Goal: Transaction & Acquisition: Purchase product/service

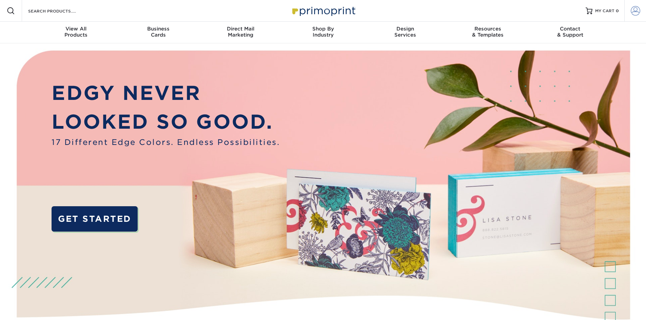
click at [634, 13] on span at bounding box center [634, 10] width 9 height 9
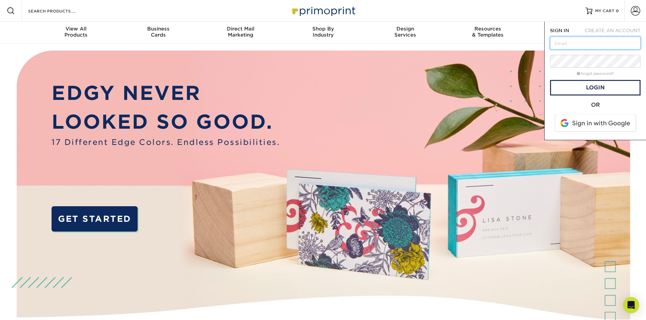
click at [573, 47] on input "text" at bounding box center [595, 43] width 90 height 13
click at [170, 125] on p "LOOKED SO GOOD." at bounding box center [166, 121] width 228 height 29
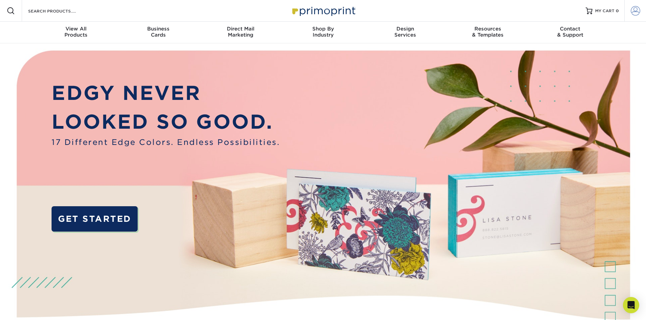
click at [635, 11] on span at bounding box center [634, 10] width 9 height 9
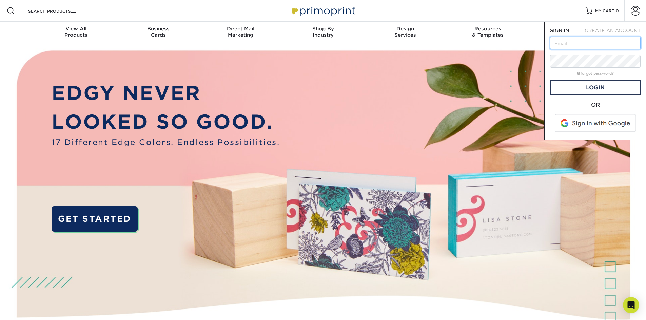
click at [567, 47] on input "text" at bounding box center [595, 43] width 90 height 13
type input "r.jackson2714@gmail.com"
click at [595, 86] on link "Login" at bounding box center [595, 88] width 90 height 16
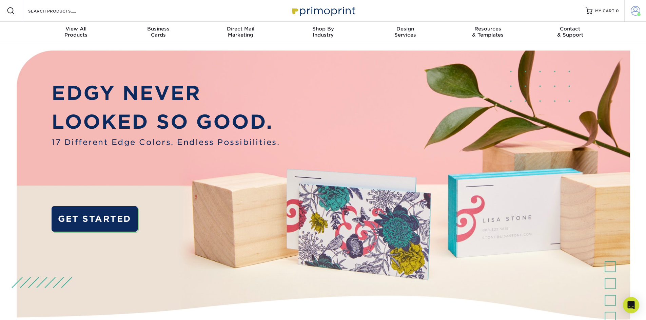
click at [637, 8] on span at bounding box center [634, 10] width 9 height 9
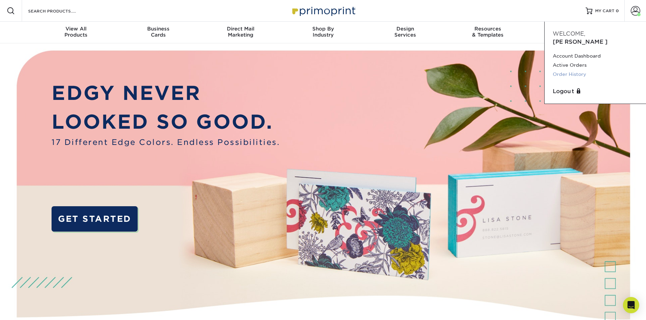
click at [567, 70] on link "Order History" at bounding box center [594, 74] width 85 height 9
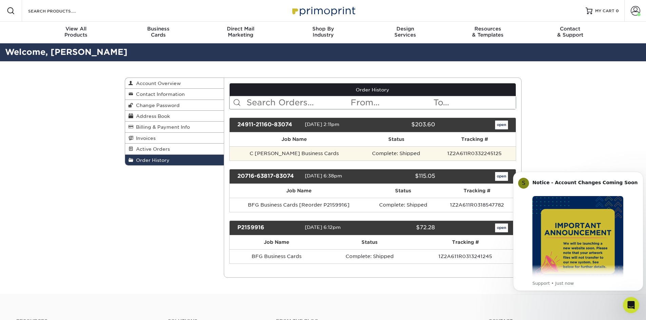
click at [326, 158] on td "C [PERSON_NAME] Business Cards" at bounding box center [293, 153] width 129 height 14
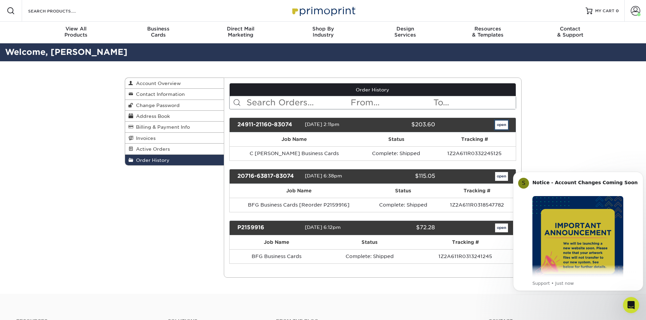
click at [501, 123] on link "open" at bounding box center [501, 125] width 13 height 9
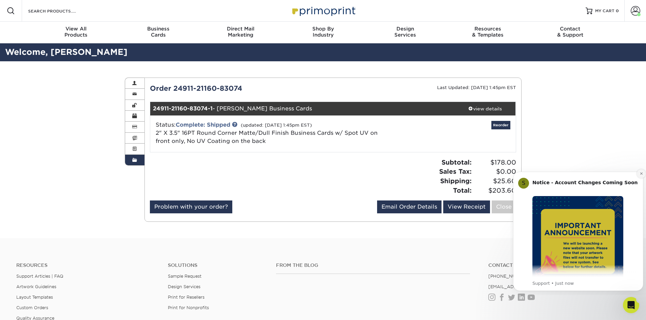
click at [640, 173] on icon "Dismiss notification" at bounding box center [641, 174] width 4 height 4
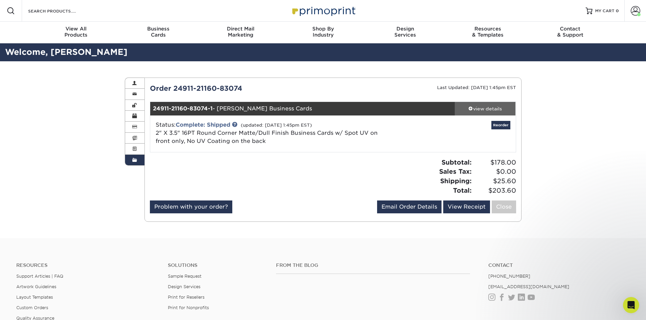
click at [473, 110] on div "view details" at bounding box center [484, 108] width 61 height 7
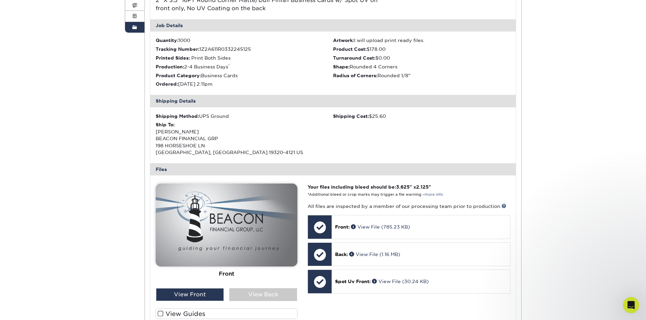
scroll to position [271, 0]
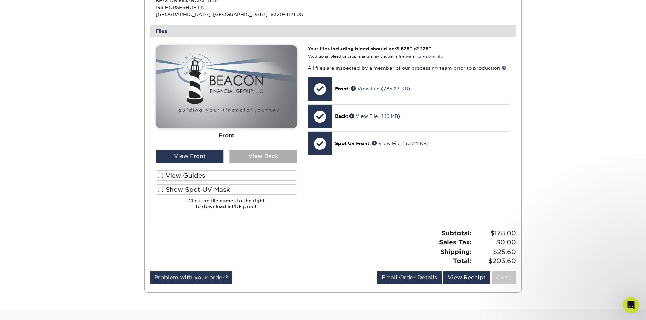
click at [241, 154] on div "View Back" at bounding box center [263, 156] width 68 height 13
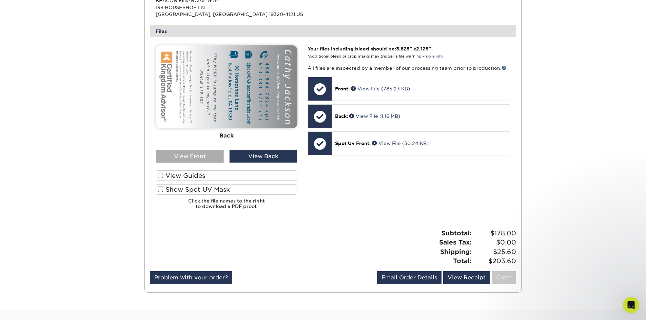
click at [184, 154] on div "View Front" at bounding box center [190, 156] width 68 height 13
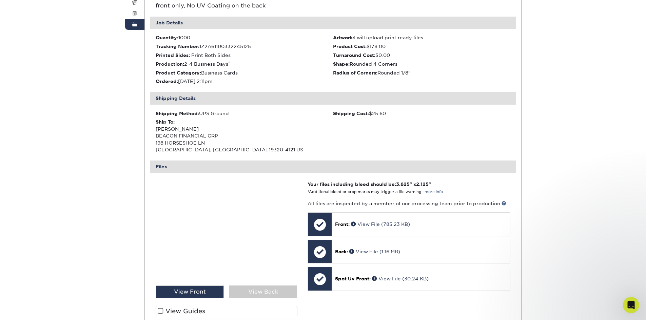
scroll to position [34, 0]
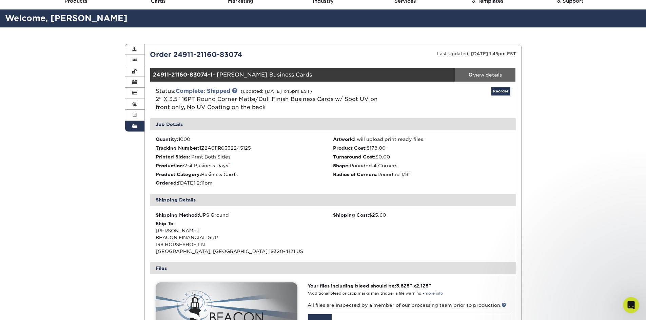
click at [470, 74] on span at bounding box center [470, 74] width 5 height 5
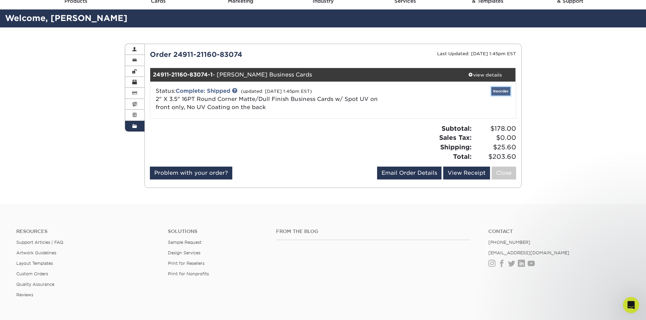
click at [501, 92] on link "Reorder" at bounding box center [500, 91] width 19 height 8
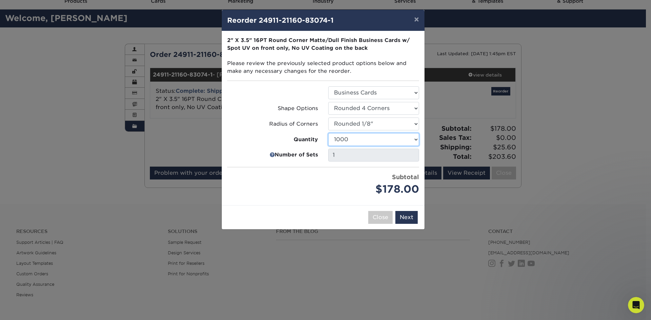
click at [376, 142] on select "500 1000 2500 5000 10000 15000 20000 25000" at bounding box center [373, 139] width 91 height 13
click at [367, 145] on select "500 1000 2500 5000 10000 15000 20000 25000" at bounding box center [373, 139] width 91 height 13
click at [376, 137] on select "500 1000 2500 5000 10000 15000 20000 25000" at bounding box center [373, 139] width 91 height 13
select select "f593fda3-2d5c-4b9e-9c2c-6197b899ae74"
click at [328, 133] on select "500 1000 2500 5000 10000 15000 20000 25000" at bounding box center [373, 139] width 91 height 13
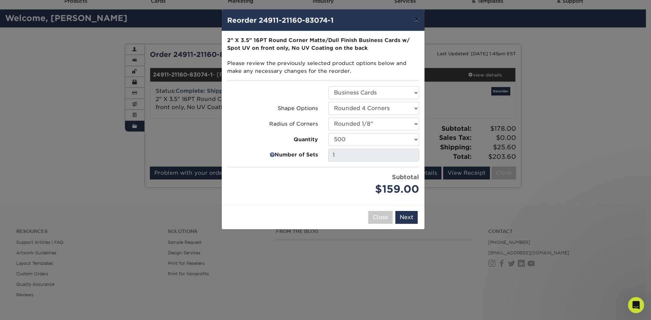
click at [419, 19] on button "×" at bounding box center [416, 19] width 16 height 19
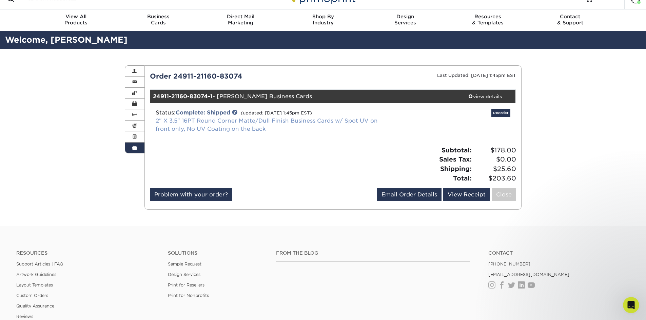
scroll to position [0, 0]
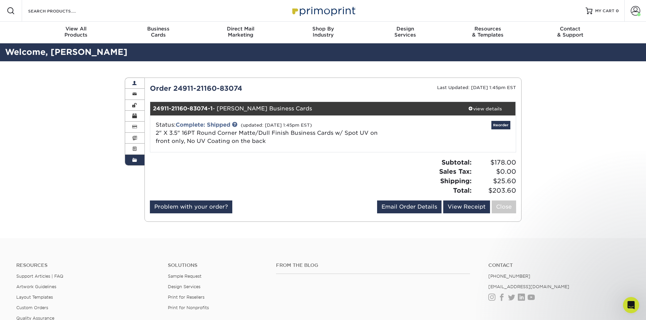
click at [142, 86] on link "Account Overview" at bounding box center [135, 83] width 20 height 11
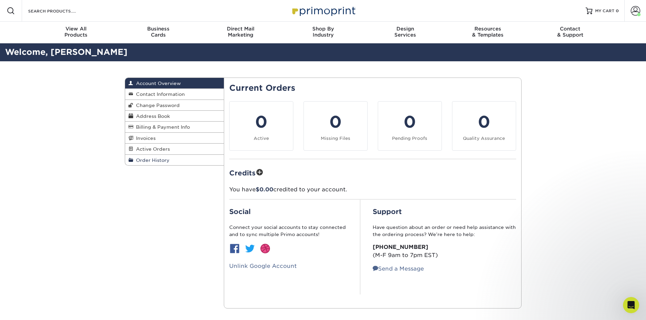
click at [159, 164] on link "Order History" at bounding box center [174, 160] width 99 height 11
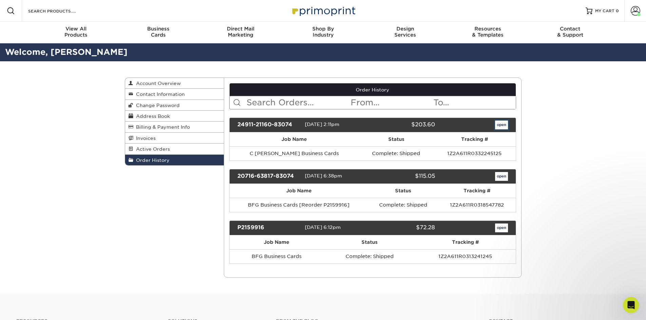
click at [499, 126] on link "open" at bounding box center [501, 125] width 13 height 9
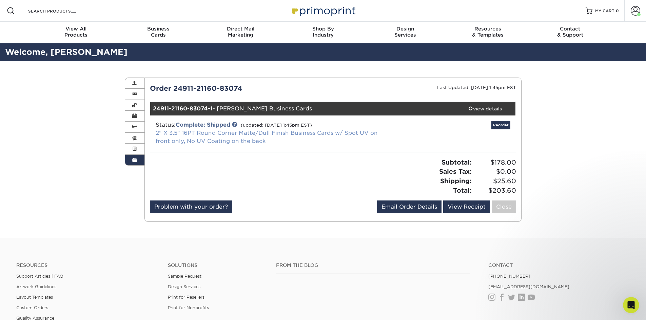
click at [226, 133] on link "2" X 3.5" 16PT Round Corner Matte/Dull Finish Business Cards w/ Spot UV on fron…" at bounding box center [267, 137] width 222 height 15
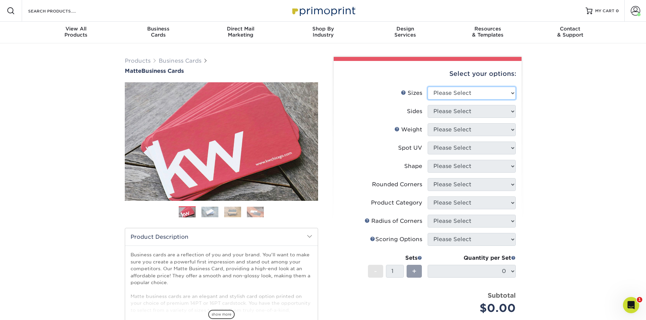
drag, startPoint x: 487, startPoint y: 97, endPoint x: 484, endPoint y: 92, distance: 6.2
click at [487, 97] on select "Please Select 1.5" x 3.5" - Mini 1.75" x 3.5" - Mini 2" x 2" - Square 2" x 3" -…" at bounding box center [471, 93] width 88 height 13
click at [457, 98] on select "Please Select 1.5" x 3.5" - Mini 1.75" x 3.5" - Mini 2" x 2" - Square 2" x 3" -…" at bounding box center [471, 93] width 88 height 13
select select "2.00x3.50"
click at [427, 87] on select "Please Select 1.5" x 3.5" - Mini 1.75" x 3.5" - Mini 2" x 2" - Square 2" x 3" -…" at bounding box center [471, 93] width 88 height 13
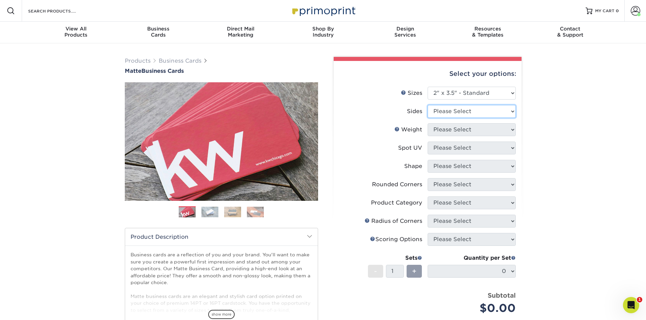
click at [464, 113] on select "Please Select Print Both Sides Print Front Only" at bounding box center [471, 111] width 88 height 13
select select "13abbda7-1d64-4f25-8bb2-c179b224825d"
click at [427, 105] on select "Please Select Print Both Sides Print Front Only" at bounding box center [471, 111] width 88 height 13
click at [463, 129] on select "Please Select 16PT 14PT" at bounding box center [471, 129] width 88 height 13
click at [466, 123] on select "Please Select 16PT 14PT" at bounding box center [471, 129] width 88 height 13
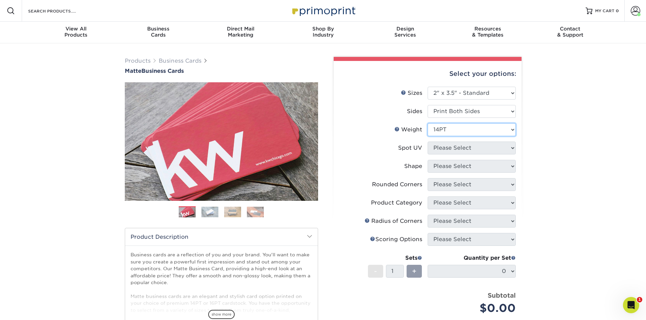
click at [427, 123] on select "Please Select 16PT 14PT" at bounding box center [471, 129] width 88 height 13
click at [461, 124] on select "Please Select 16PT 14PT" at bounding box center [471, 129] width 88 height 13
select select "16PT"
click at [427, 123] on select "Please Select 16PT 14PT" at bounding box center [471, 129] width 88 height 13
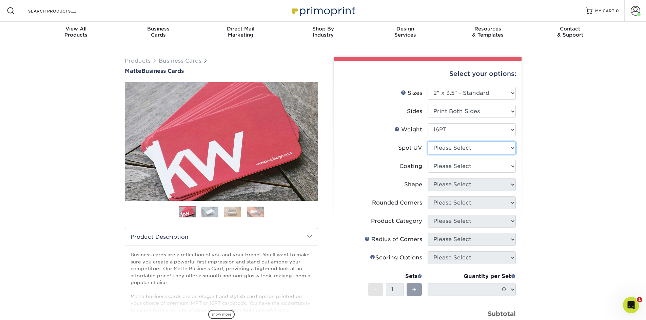
click at [459, 143] on select "Please Select No Spot UV Front and Back (Both Sides) Front Only Back Only" at bounding box center [471, 148] width 88 height 13
select select "1"
click at [427, 142] on select "Please Select No Spot UV Front and Back (Both Sides) Front Only Back Only" at bounding box center [471, 148] width 88 height 13
click at [453, 166] on select at bounding box center [471, 166] width 88 height 13
select select "121bb7b5-3b4d-429f-bd8d-bbf80e953313"
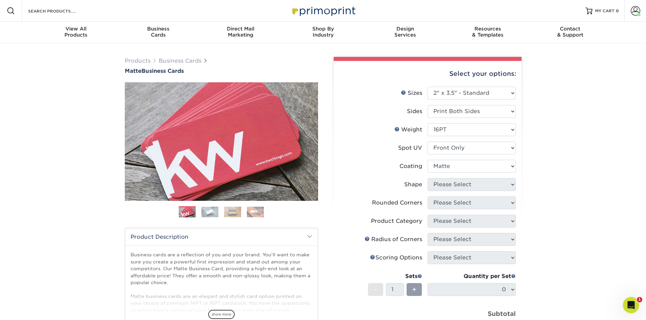
click at [427, 160] on select at bounding box center [471, 166] width 88 height 13
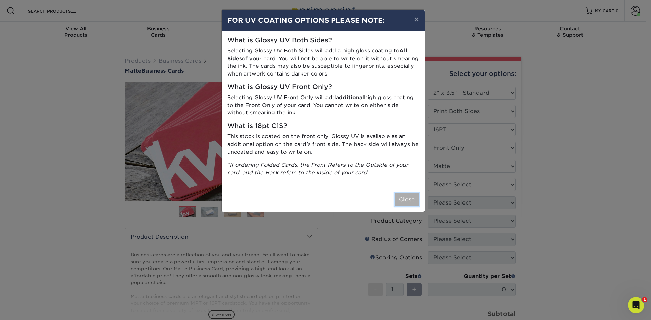
click at [403, 200] on button "Close" at bounding box center [407, 200] width 24 height 13
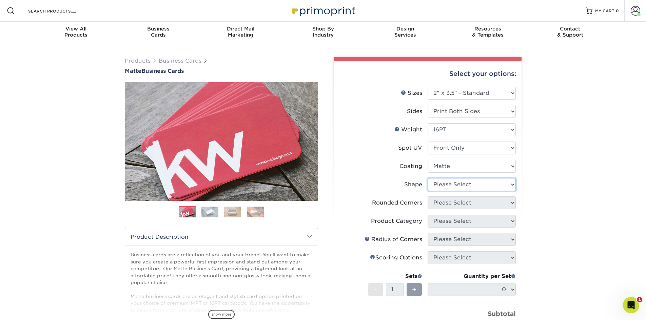
click at [456, 186] on select "Please Select Standard" at bounding box center [471, 184] width 88 height 13
select select "standard"
click at [427, 178] on select "Please Select Standard" at bounding box center [471, 184] width 88 height 13
click at [453, 202] on select "Please Select Yes - Round 2 Corners Yes - Round 4 Corners No" at bounding box center [471, 203] width 88 height 13
select select "7672df9e-0e0a-464d-8e1f-920c575e4da3"
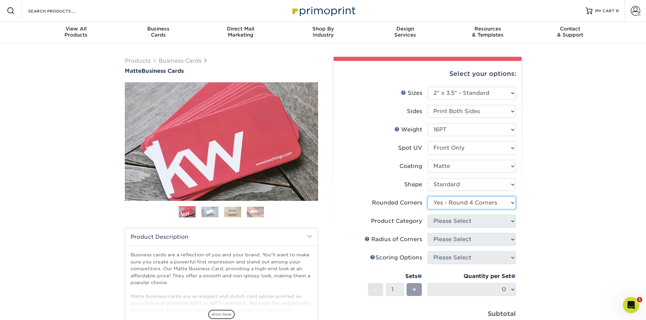
click at [427, 197] on select "Please Select Yes - Round 2 Corners Yes - Round 4 Corners No" at bounding box center [471, 203] width 88 height 13
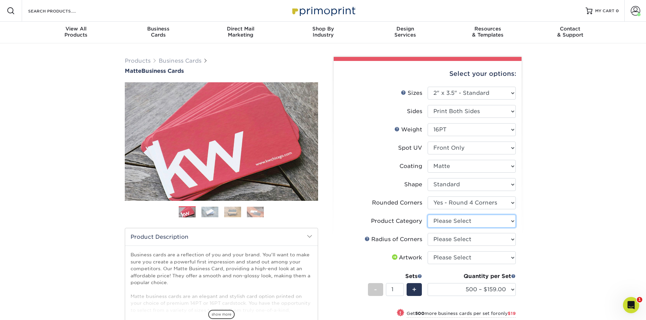
click at [454, 220] on select "Please Select Business Cards" at bounding box center [471, 221] width 88 height 13
select select "3b5148f1-0588-4f88-a218-97bcfdce65c1"
click at [427, 215] on select "Please Select Business Cards" at bounding box center [471, 221] width 88 height 13
click at [454, 240] on select "Please Select Rounded 1/8" Rounded 1/4"" at bounding box center [471, 239] width 88 height 13
click at [443, 238] on select "Please Select Rounded 1/8" Rounded 1/4"" at bounding box center [471, 239] width 88 height 13
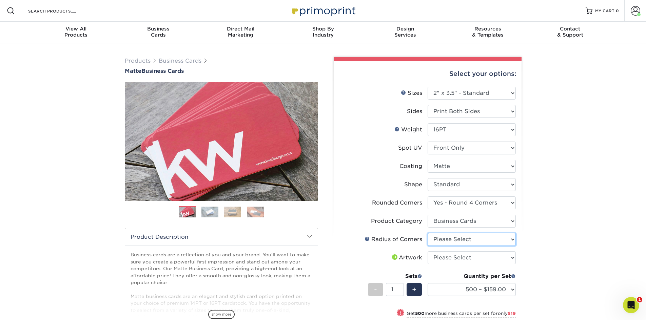
select select "479fbfe7-6a0c-4895-8c9a-81739b7486c9"
click at [427, 233] on select "Please Select Rounded 1/8" Rounded 1/4"" at bounding box center [471, 239] width 88 height 13
click at [464, 258] on select "Please Select I will upload files I need a design - $100" at bounding box center [471, 257] width 88 height 13
select select "upload"
click at [427, 251] on select "Please Select I will upload files I need a design - $100" at bounding box center [471, 257] width 88 height 13
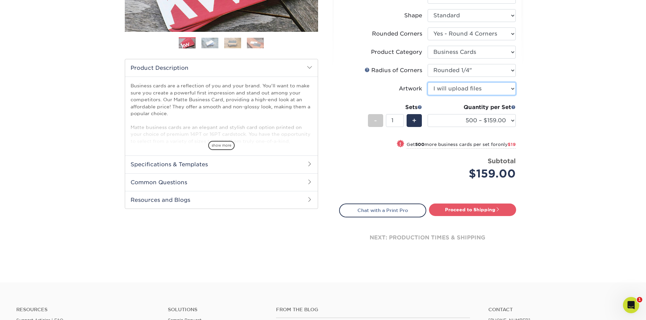
scroll to position [169, 0]
click at [461, 209] on link "Proceed to Shipping" at bounding box center [472, 209] width 87 height 12
type input "Set 1"
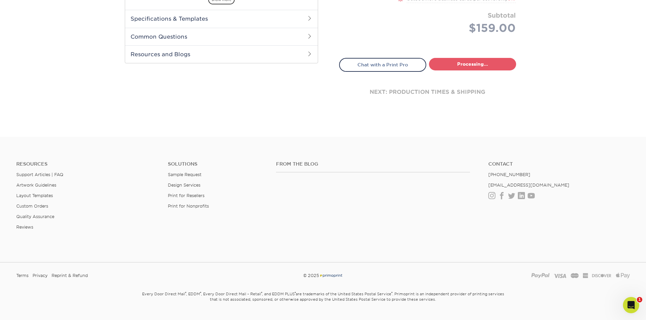
select select "b1569c13-0872-4ca7-8848-b947cbebef12"
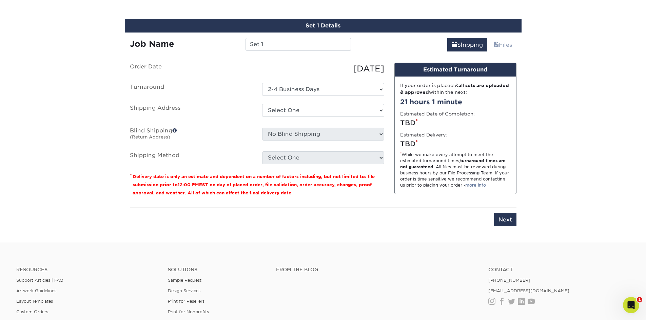
scroll to position [391, 0]
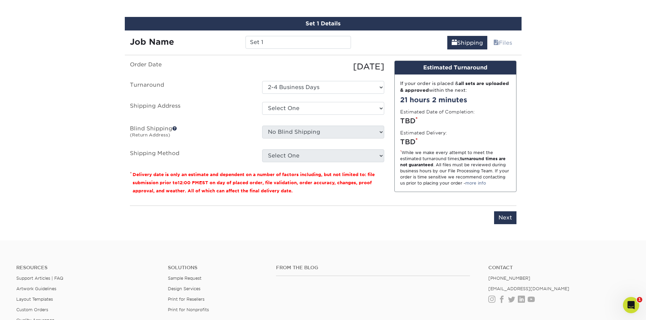
click at [304, 116] on div "Select One BFG + Add New Address" at bounding box center [323, 110] width 132 height 16
click at [303, 107] on select "Select One BFG + Add New Address" at bounding box center [323, 108] width 122 height 13
select select "135397"
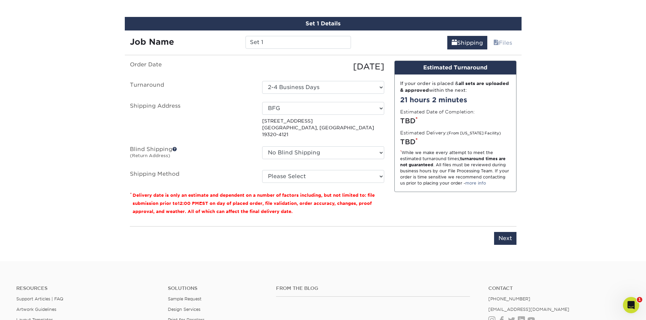
click at [319, 155] on div "No Blind Shipping BFG + Add New Address" at bounding box center [323, 154] width 132 height 16
click at [321, 148] on select "No Blind Shipping BFG + Add New Address" at bounding box center [323, 152] width 122 height 13
click at [262, 146] on select "No Blind Shipping BFG + Add New Address" at bounding box center [323, 152] width 122 height 13
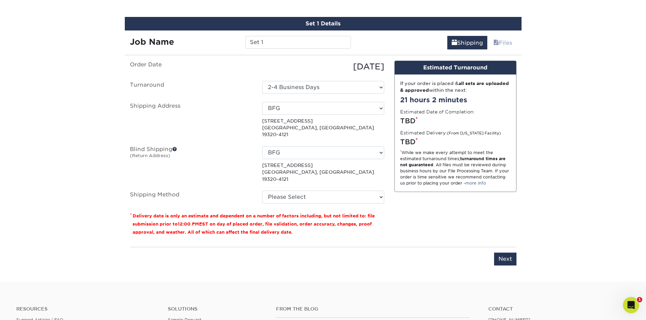
click at [320, 153] on div "No Blind Shipping BFG + Add New Address 198 Horseshoe Ln Coatesville, PA 19320-…" at bounding box center [323, 164] width 132 height 36
click at [319, 146] on select "No Blind Shipping BFG + Add New Address" at bounding box center [323, 152] width 122 height 13
select select "-1"
click at [262, 146] on select "No Blind Shipping BFG + Add New Address" at bounding box center [323, 152] width 122 height 13
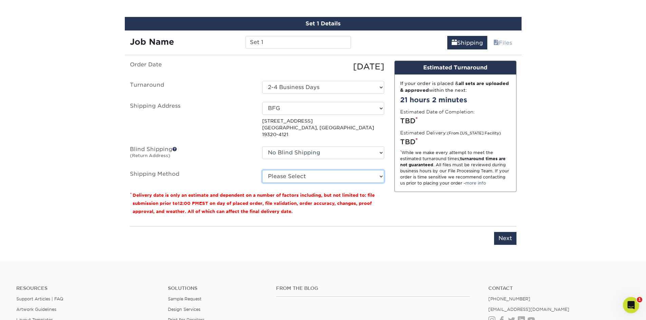
click at [312, 170] on select "Please Select Ground Shipping (+$8.96) 3 Day Shipping Service (+$20.22) 2 Day A…" at bounding box center [323, 176] width 122 height 13
click at [447, 206] on div "Design Estimated Turnaround If your order is placed & all sets are uploaded & a…" at bounding box center [455, 141] width 132 height 160
click at [284, 170] on select "Please Select Ground Shipping (+$8.96) 3 Day Shipping Service (+$20.22) 2 Day A…" at bounding box center [323, 176] width 122 height 13
click at [262, 170] on select "Please Select Ground Shipping (+$8.96) 3 Day Shipping Service (+$20.22) 2 Day A…" at bounding box center [323, 176] width 122 height 13
click at [343, 170] on select "Please Select Ground Shipping (+$8.96) 3 Day Shipping Service (+$20.22) 2 Day A…" at bounding box center [323, 176] width 122 height 13
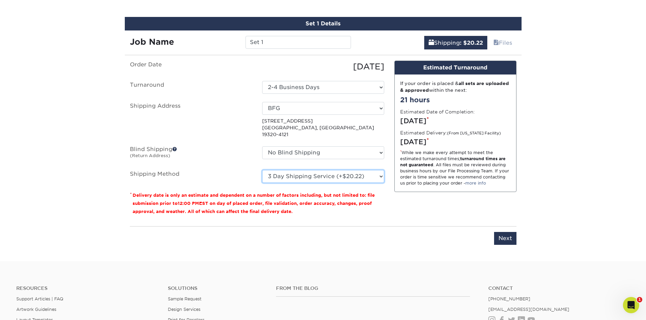
select select "03"
click at [262, 170] on select "Please Select Ground Shipping (+$8.96) 3 Day Shipping Service (+$20.22) 2 Day A…" at bounding box center [323, 176] width 122 height 13
click at [509, 234] on input "Next" at bounding box center [505, 238] width 22 height 13
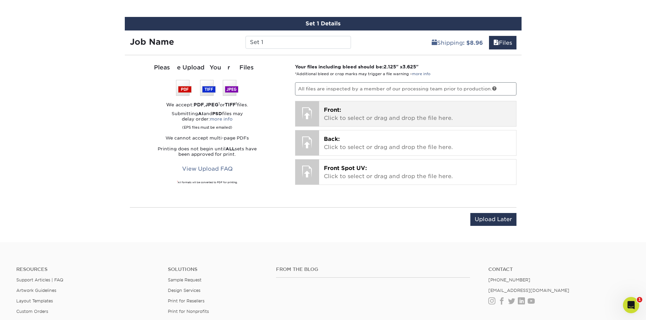
click at [326, 114] on p "Front: Click to select or drag and drop the file here." at bounding box center [417, 114] width 187 height 16
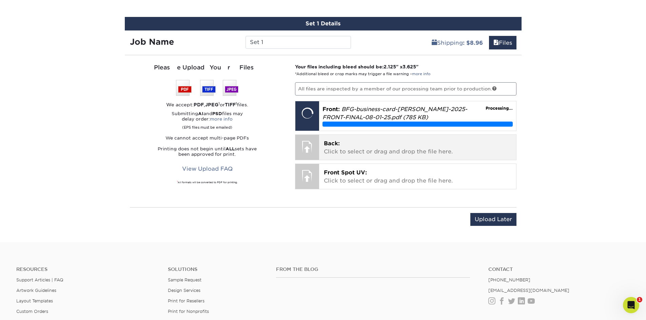
click at [347, 147] on p "Back: Click to select or drag and drop the file here." at bounding box center [417, 148] width 187 height 16
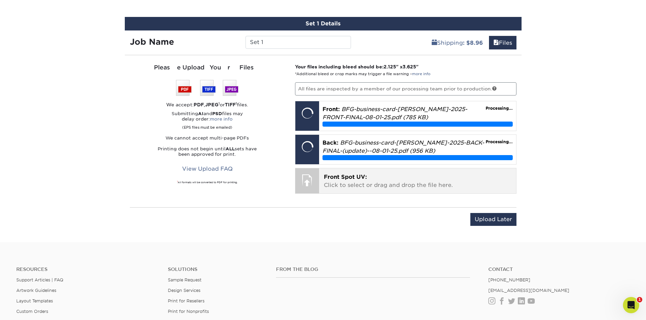
click at [382, 181] on p "Front Spot UV: Click to select or drag and drop the file here." at bounding box center [417, 181] width 187 height 16
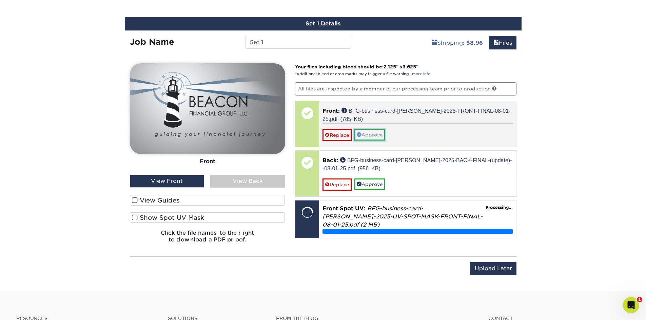
click at [384, 133] on link "Approve" at bounding box center [369, 135] width 31 height 12
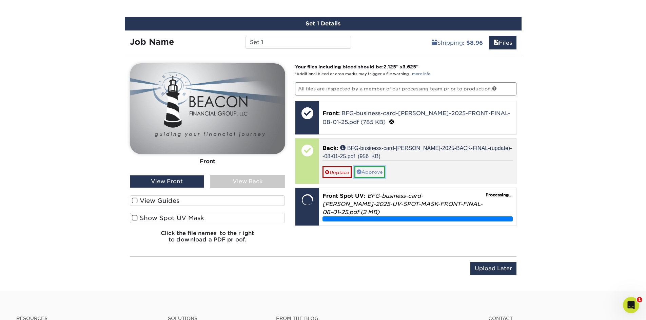
click at [368, 173] on link "Approve" at bounding box center [369, 172] width 31 height 12
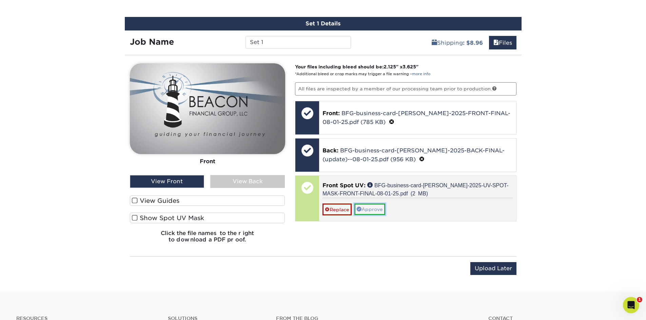
click at [377, 207] on link "Approve" at bounding box center [369, 210] width 31 height 12
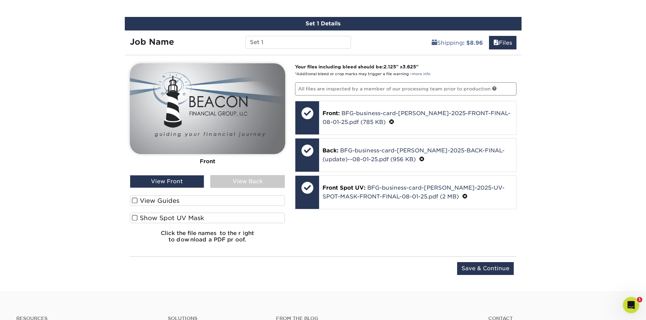
click at [135, 203] on span at bounding box center [135, 201] width 6 height 6
click at [0, 0] on input "View Guides" at bounding box center [0, 0] width 0 height 0
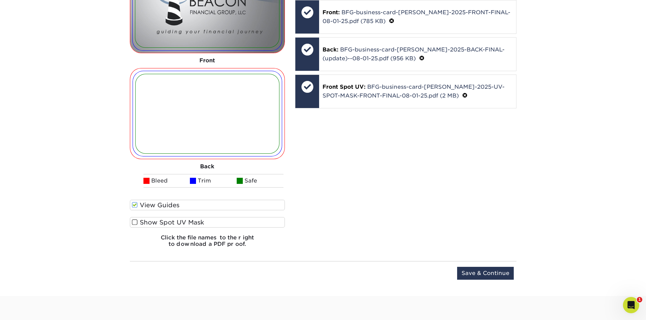
scroll to position [493, 0]
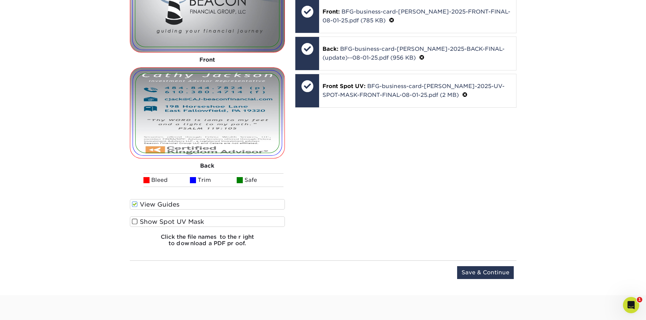
click at [133, 205] on span at bounding box center [135, 204] width 6 height 6
click at [0, 0] on input "View Guides" at bounding box center [0, 0] width 0 height 0
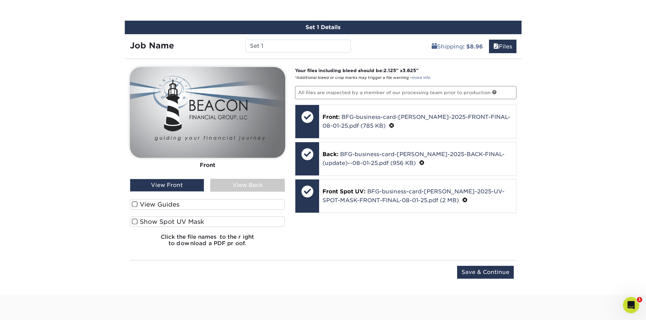
click at [132, 222] on span at bounding box center [135, 222] width 6 height 6
click at [0, 0] on input "Show Spot UV Mask" at bounding box center [0, 0] width 0 height 0
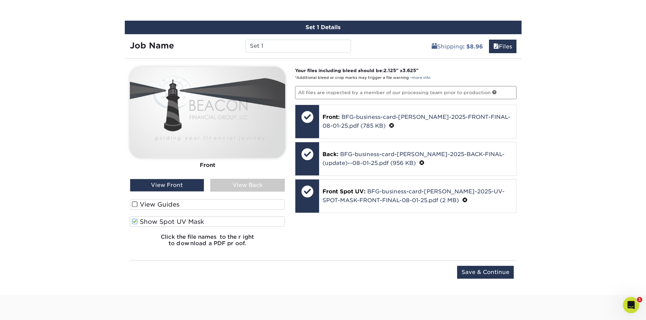
click at [133, 222] on span at bounding box center [135, 222] width 6 height 6
click at [0, 0] on input "Show Spot UV Mask" at bounding box center [0, 0] width 0 height 0
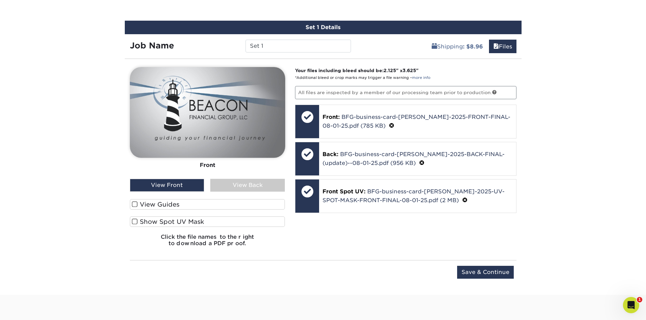
click at [135, 206] on span at bounding box center [135, 204] width 6 height 6
click at [0, 0] on input "View Guides" at bounding box center [0, 0] width 0 height 0
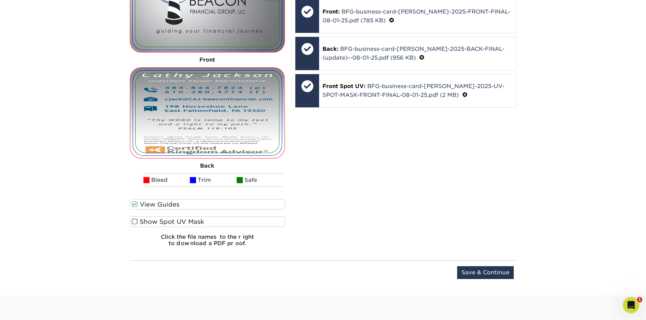
click at [135, 206] on span at bounding box center [135, 204] width 6 height 6
click at [0, 0] on input "View Guides" at bounding box center [0, 0] width 0 height 0
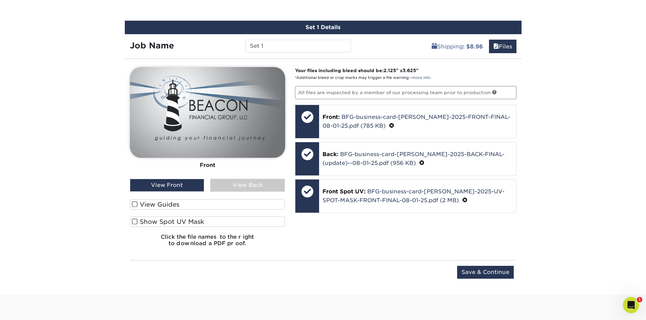
click at [230, 185] on div "View Back" at bounding box center [247, 185] width 75 height 13
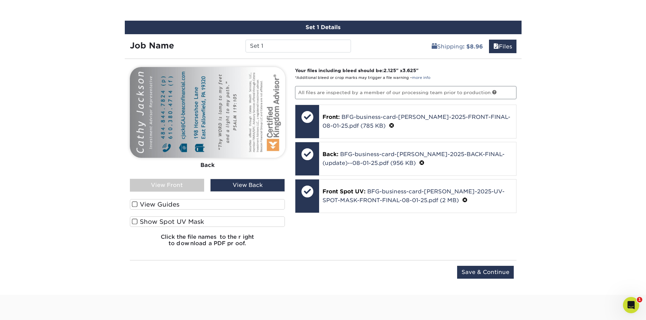
click at [193, 182] on div "View Front" at bounding box center [167, 185] width 75 height 13
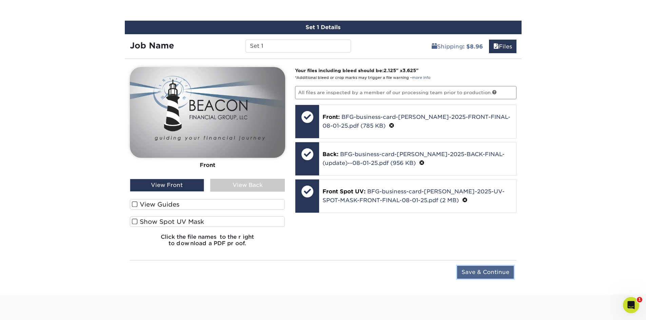
click at [503, 271] on input "Save & Continue" at bounding box center [485, 272] width 57 height 13
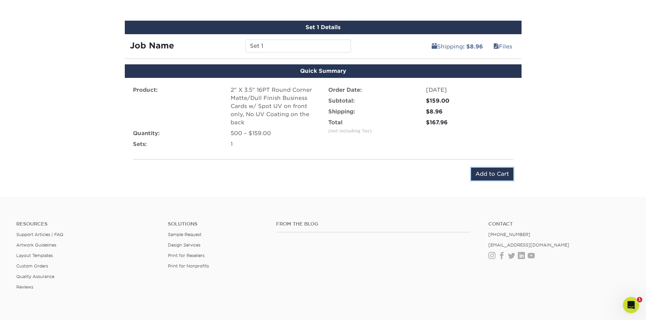
click at [491, 176] on input "Add to Cart" at bounding box center [492, 174] width 42 height 13
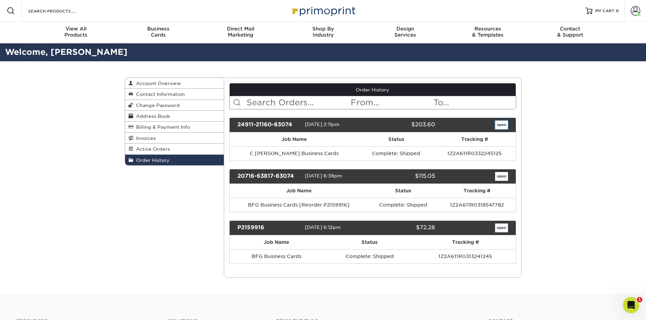
click at [497, 124] on link "open" at bounding box center [501, 125] width 13 height 9
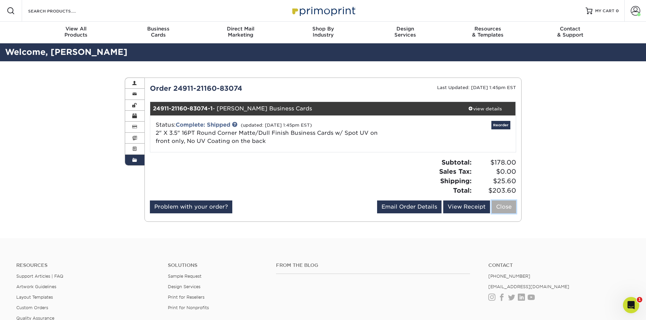
click at [497, 207] on link "Close" at bounding box center [503, 207] width 24 height 13
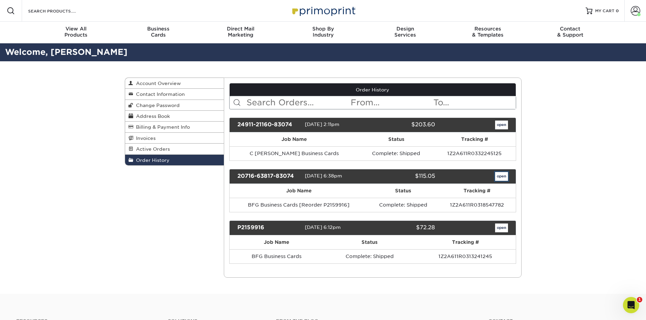
click at [498, 175] on link "open" at bounding box center [501, 176] width 13 height 9
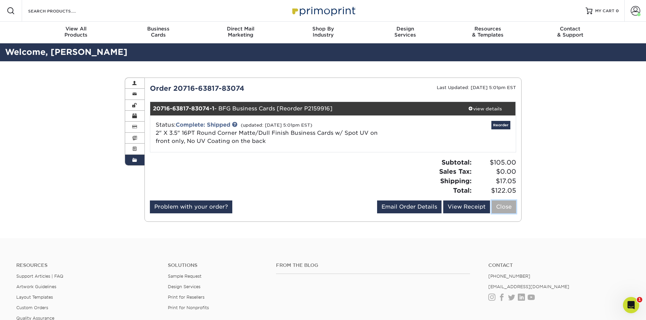
click at [505, 205] on link "Close" at bounding box center [503, 207] width 24 height 13
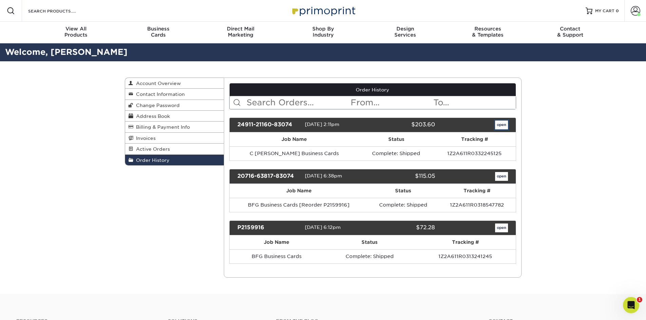
click at [497, 125] on link "open" at bounding box center [501, 125] width 13 height 9
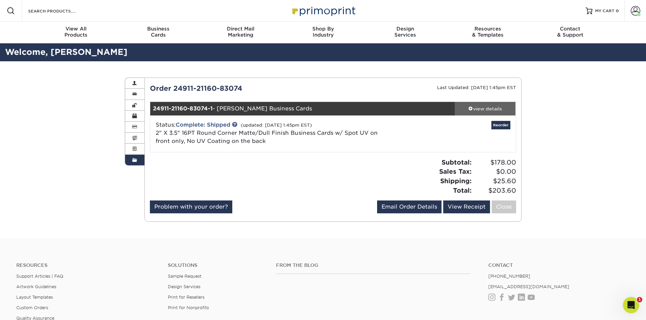
click at [503, 105] on div "view details" at bounding box center [484, 108] width 61 height 7
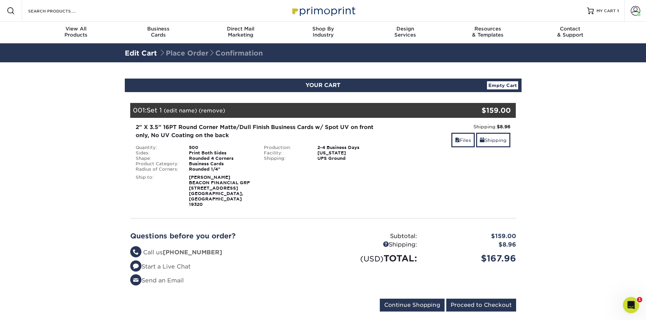
click at [123, 203] on div "YOUR CART Empty Cart Your Cart is Empty View Account Active Orders Order Histor…" at bounding box center [323, 199] width 407 height 241
